Goal: Information Seeking & Learning: Learn about a topic

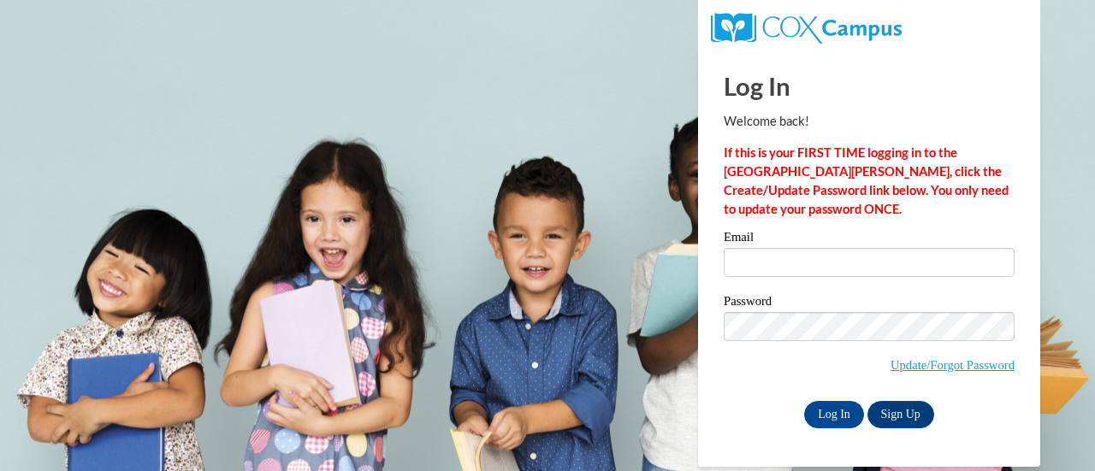
click at [801, 261] on input "Email" at bounding box center [869, 262] width 291 height 29
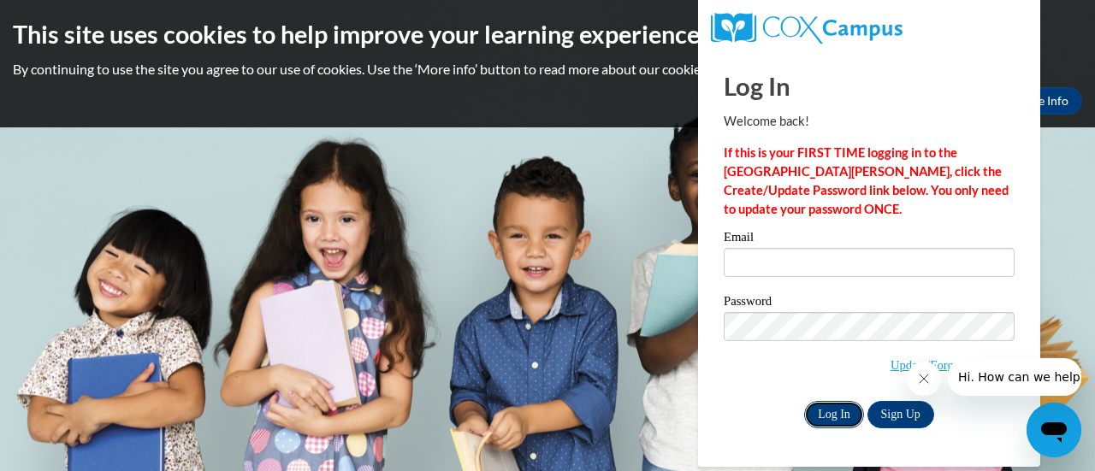
click at [833, 414] on input "Log In" at bounding box center [834, 414] width 60 height 27
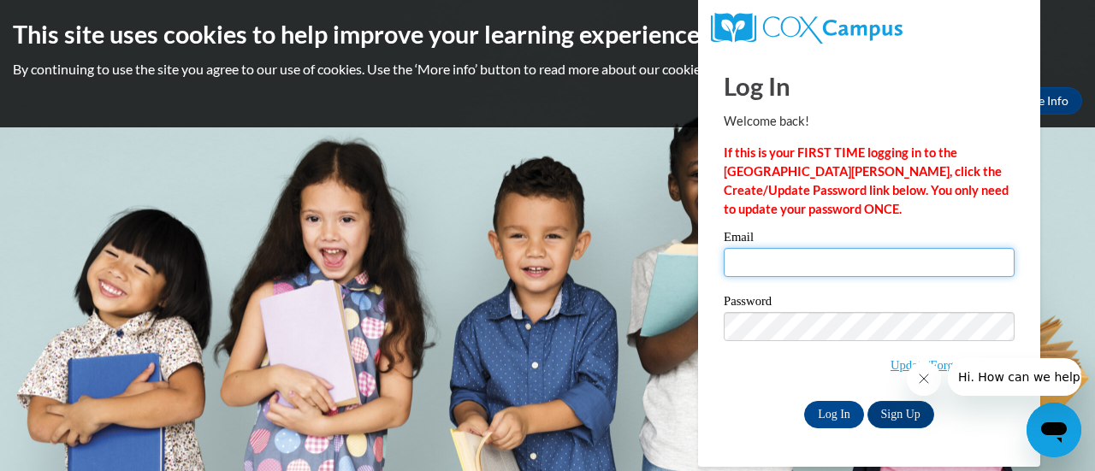
click at [780, 263] on input "Email" at bounding box center [869, 262] width 291 height 29
type input "marriottsvillemd@goddardschools.com"
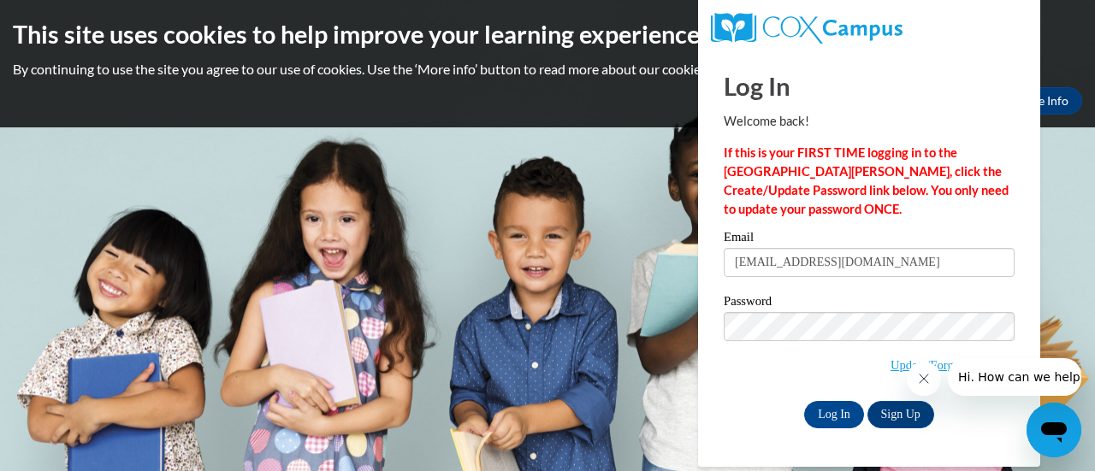
click at [1086, 251] on body "This site uses cookies to help improve your learning experience. By continuing …" at bounding box center [547, 235] width 1095 height 471
click at [823, 417] on input "Log In" at bounding box center [834, 414] width 60 height 27
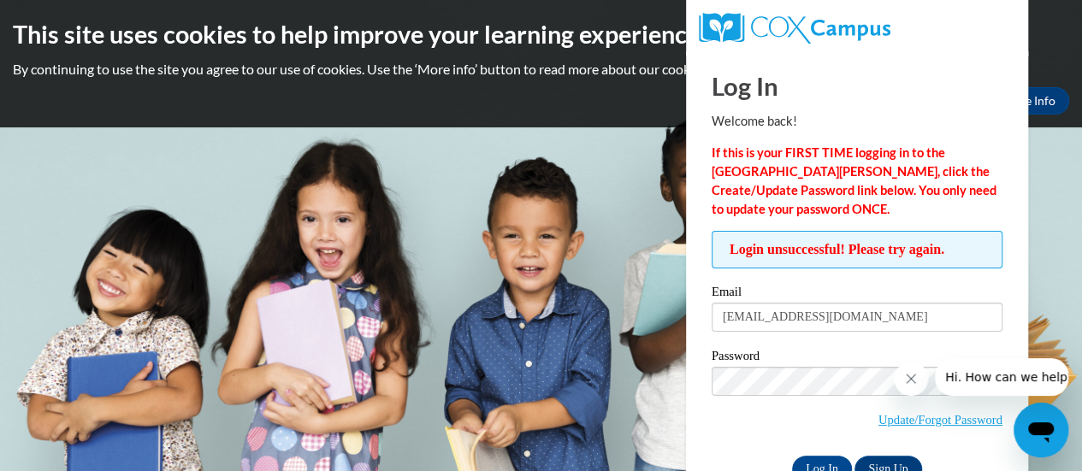
click at [824, 411] on span "Update/Forgot Password" at bounding box center [857, 402] width 291 height 71
click at [828, 459] on input "Log In" at bounding box center [822, 469] width 60 height 27
click at [807, 364] on label "Password" at bounding box center [857, 358] width 291 height 17
click at [836, 469] on input "Log In" at bounding box center [822, 469] width 60 height 27
click at [825, 464] on input "Log In" at bounding box center [822, 469] width 60 height 27
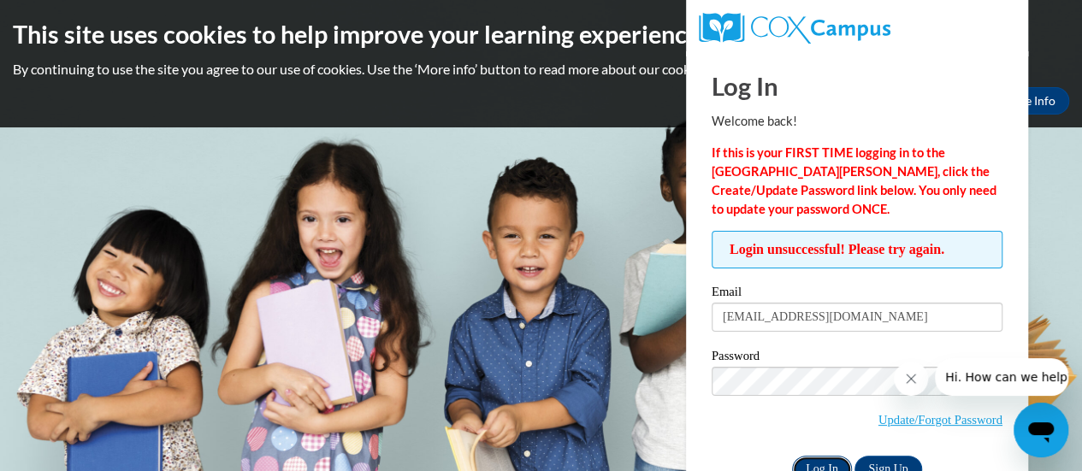
click at [825, 458] on input "Log In" at bounding box center [822, 469] width 60 height 27
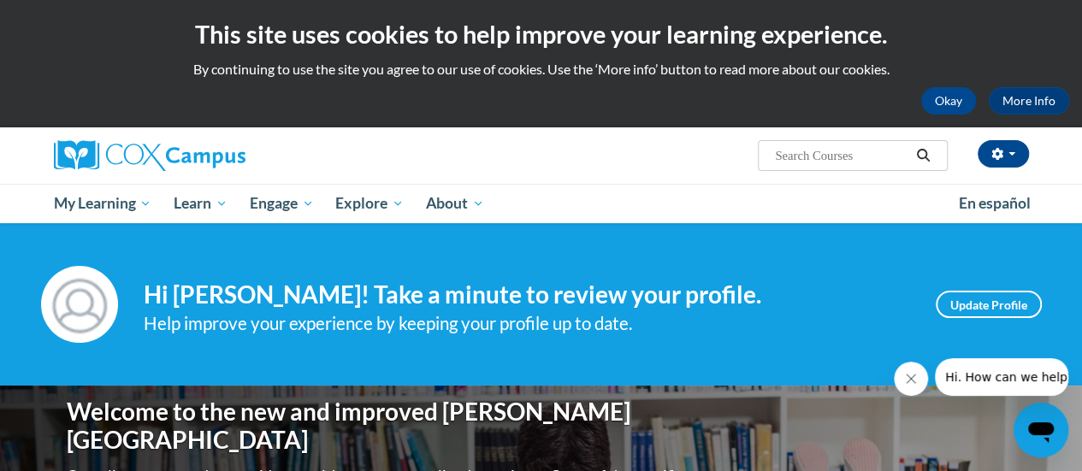
click at [911, 386] on button "Close message from company" at bounding box center [911, 379] width 34 height 34
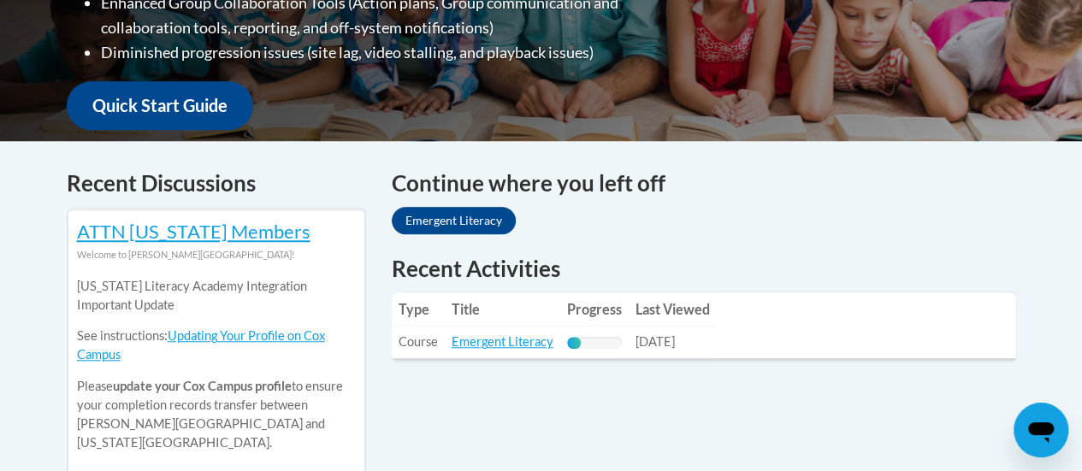
scroll to position [599, 0]
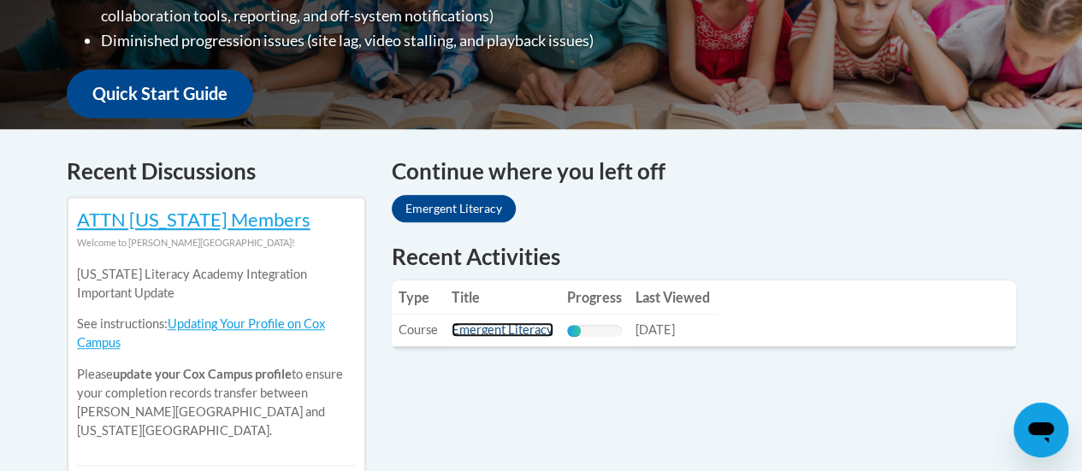
click at [518, 326] on link "Emergent Literacy" at bounding box center [503, 329] width 102 height 15
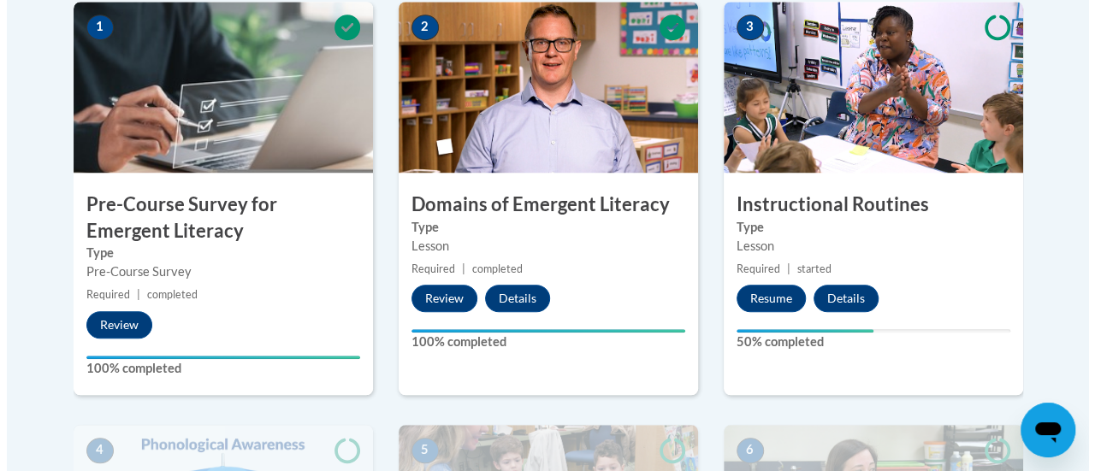
scroll to position [599, 0]
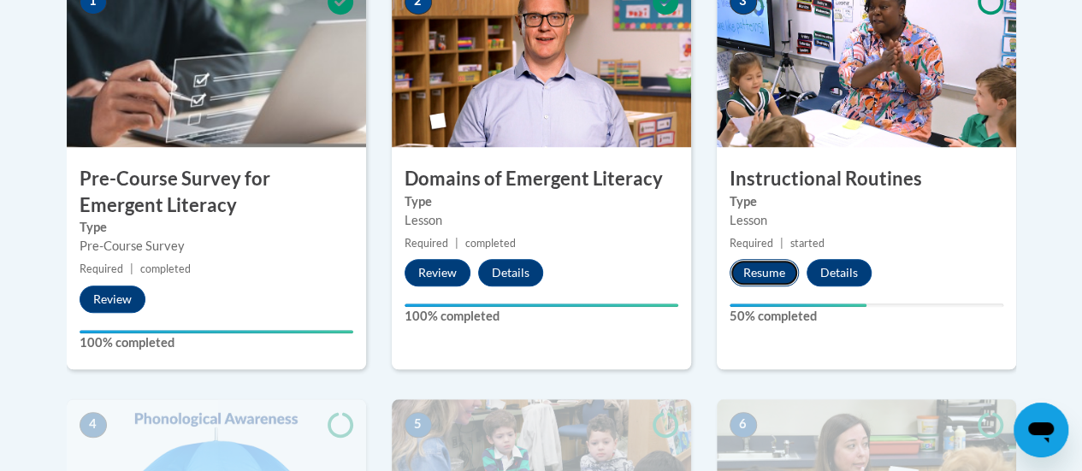
click at [772, 271] on button "Resume" at bounding box center [764, 272] width 69 height 27
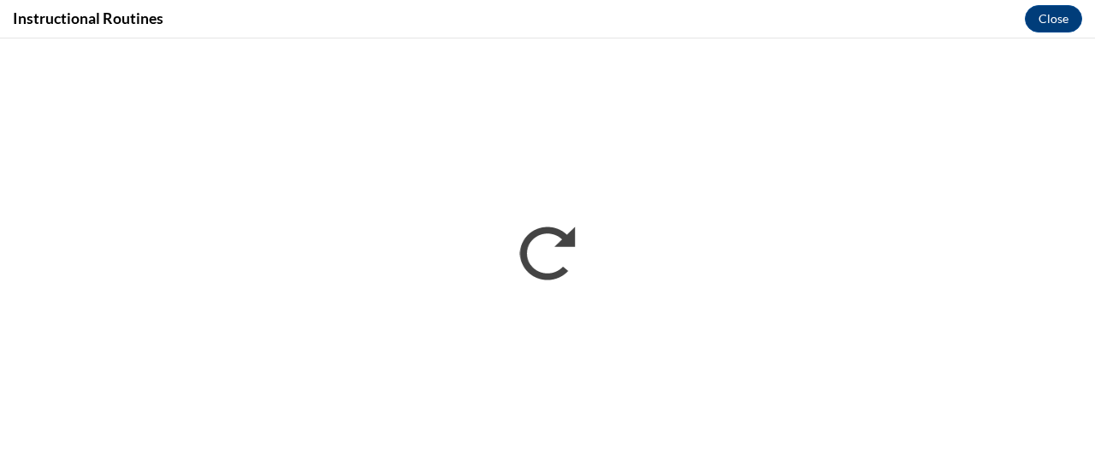
scroll to position [0, 0]
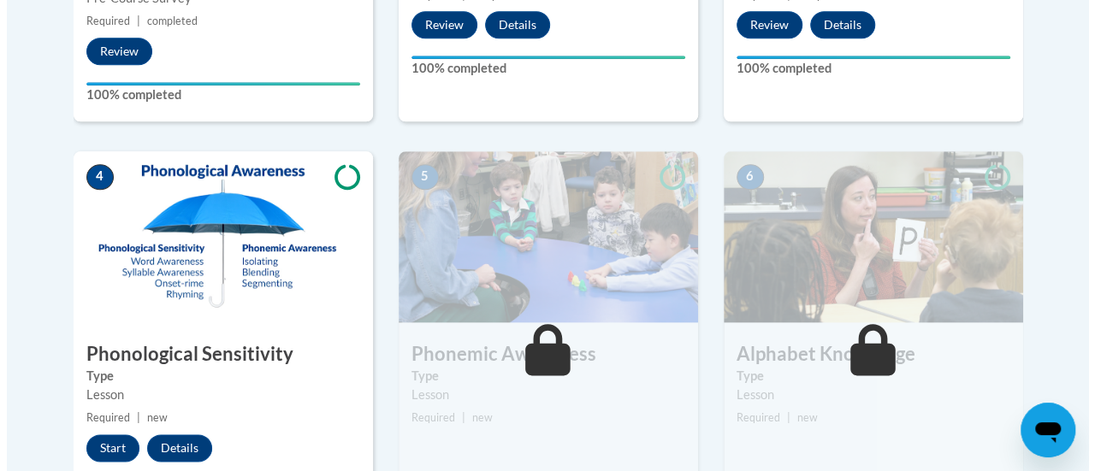
scroll to position [855, 0]
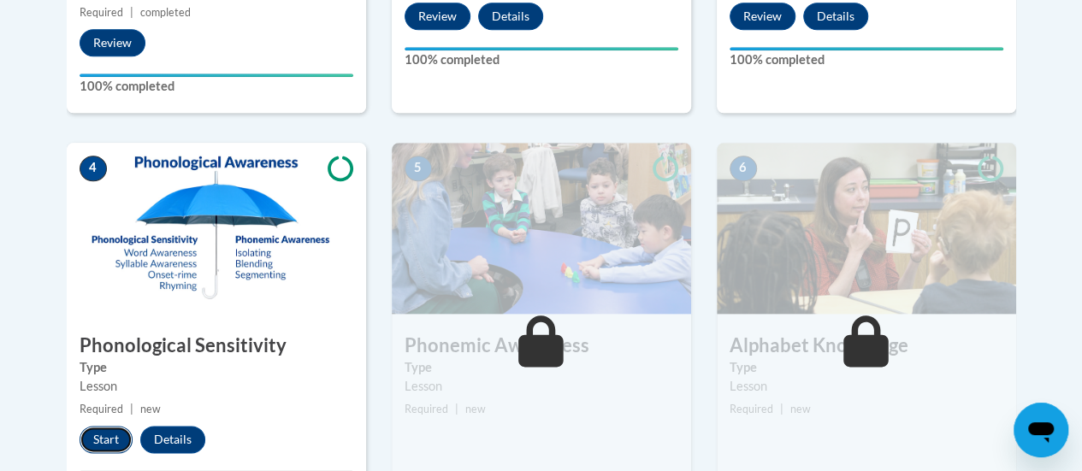
click at [111, 435] on button "Start" at bounding box center [106, 439] width 53 height 27
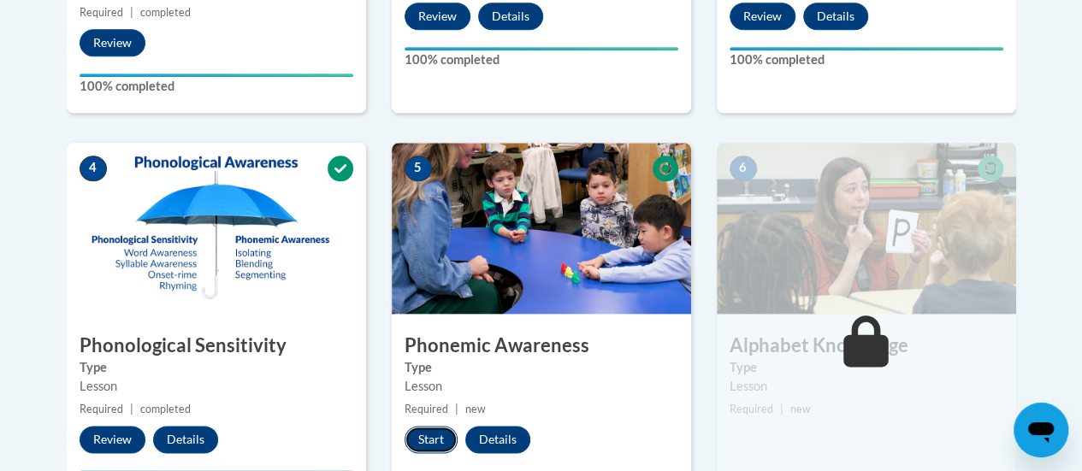
click at [429, 440] on button "Start" at bounding box center [431, 439] width 53 height 27
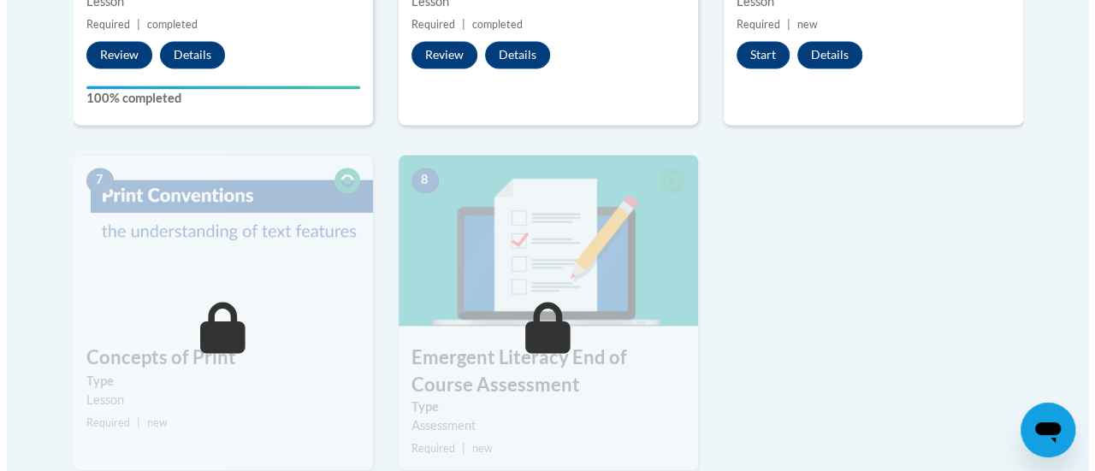
scroll to position [1145, 0]
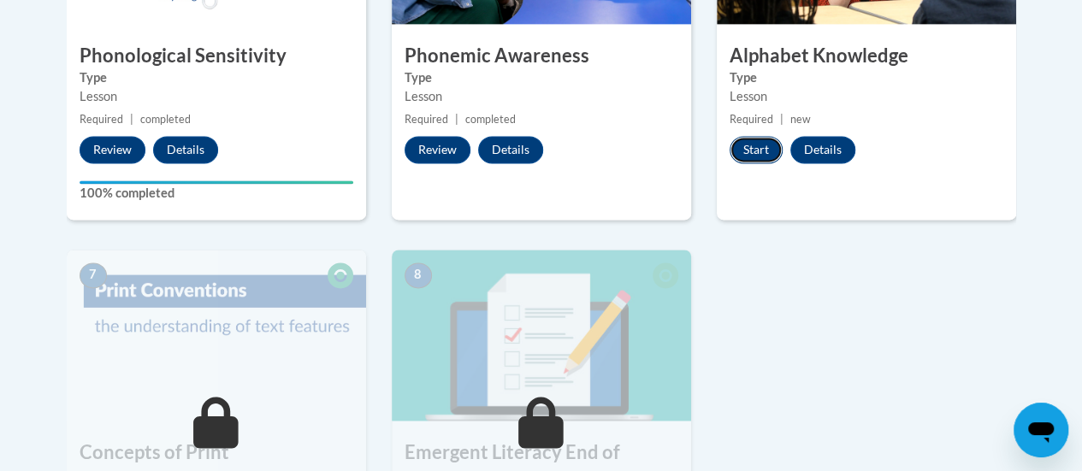
click at [766, 145] on button "Start" at bounding box center [756, 149] width 53 height 27
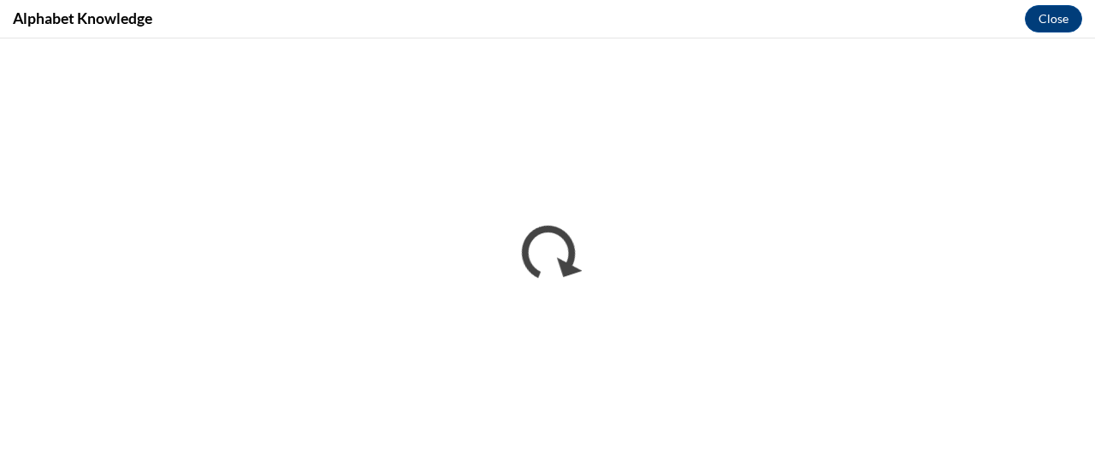
scroll to position [0, 0]
